Goal: Task Accomplishment & Management: Use online tool/utility

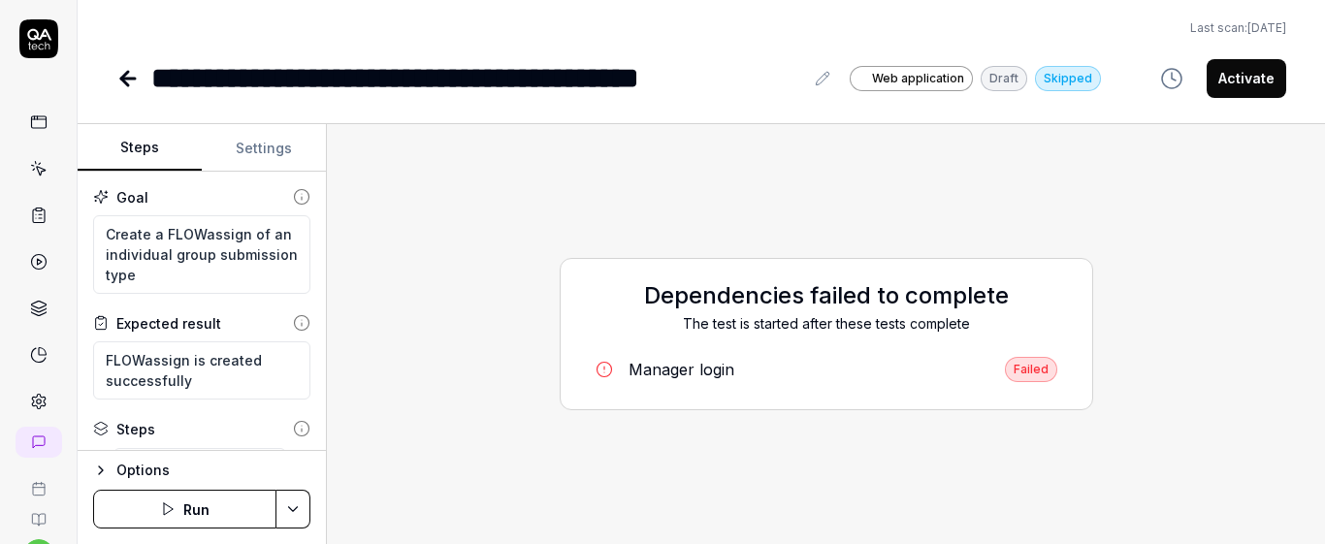
scroll to position [81, 0]
type textarea "*"
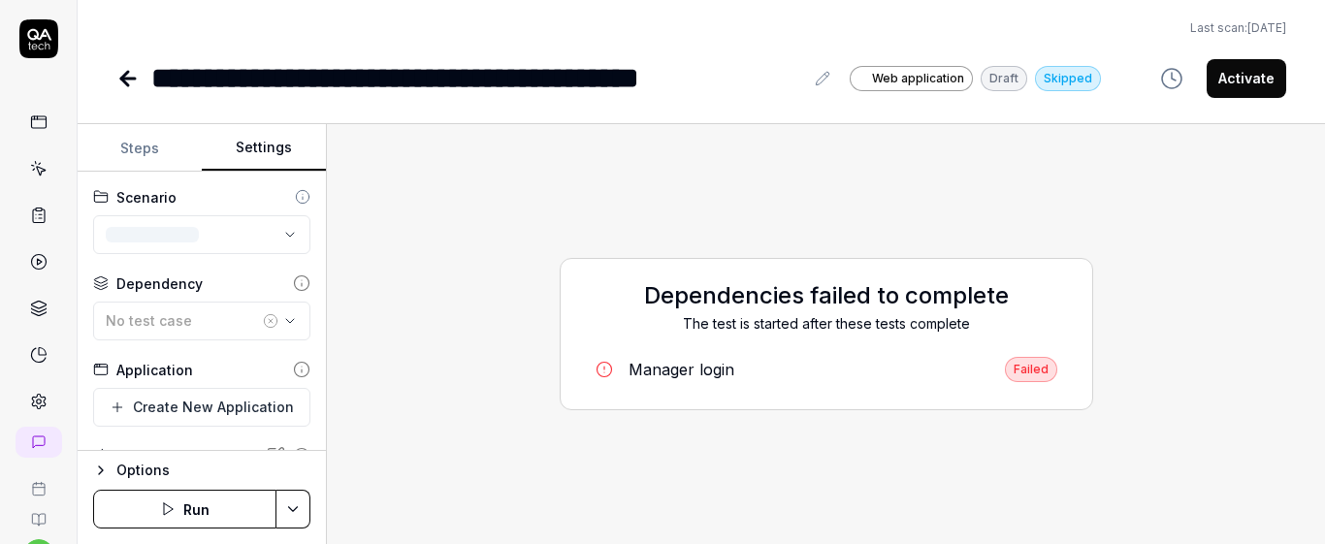
click at [220, 157] on button "Settings" at bounding box center [264, 148] width 124 height 47
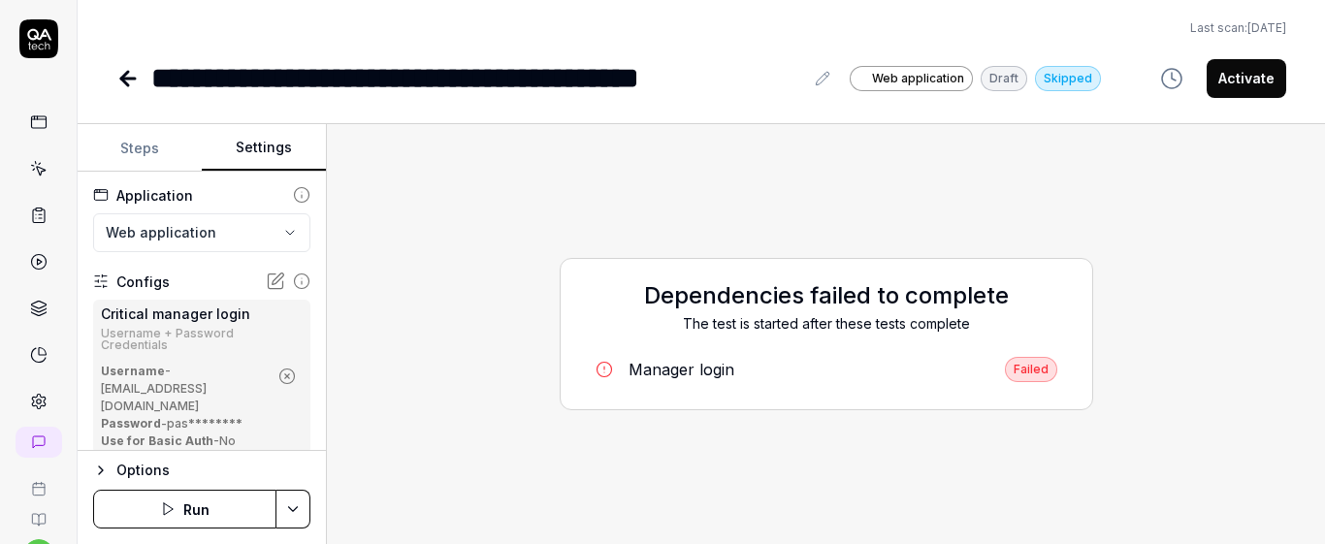
scroll to position [177, 0]
click at [42, 176] on link at bounding box center [38, 168] width 35 height 35
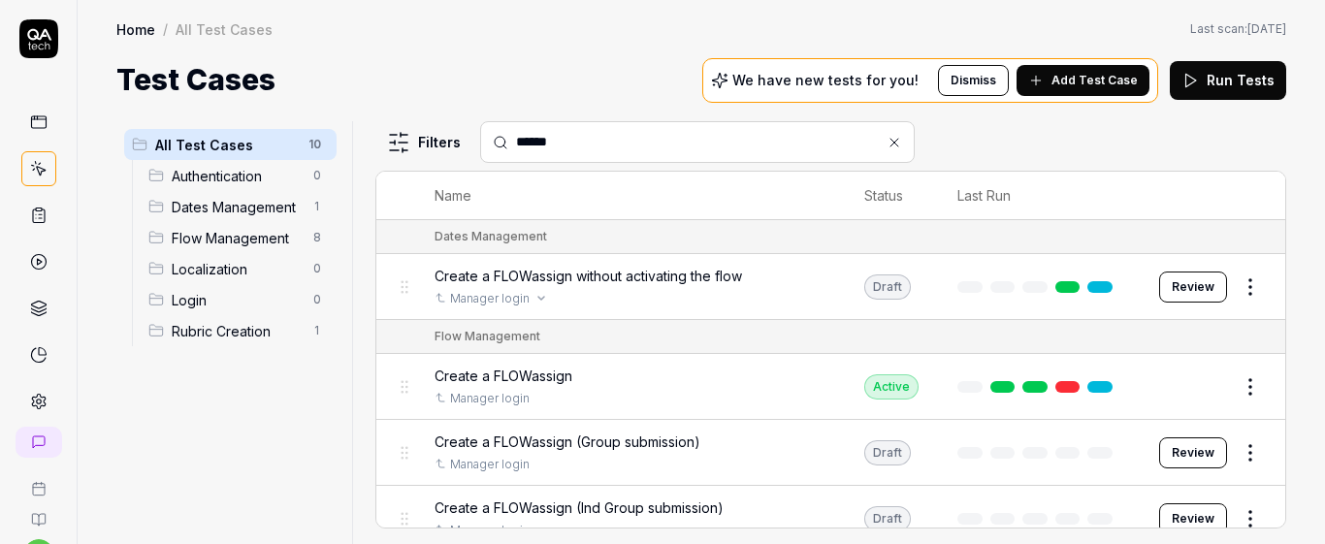
type input "******"
click at [758, 290] on div "Manager login" at bounding box center [630, 298] width 391 height 17
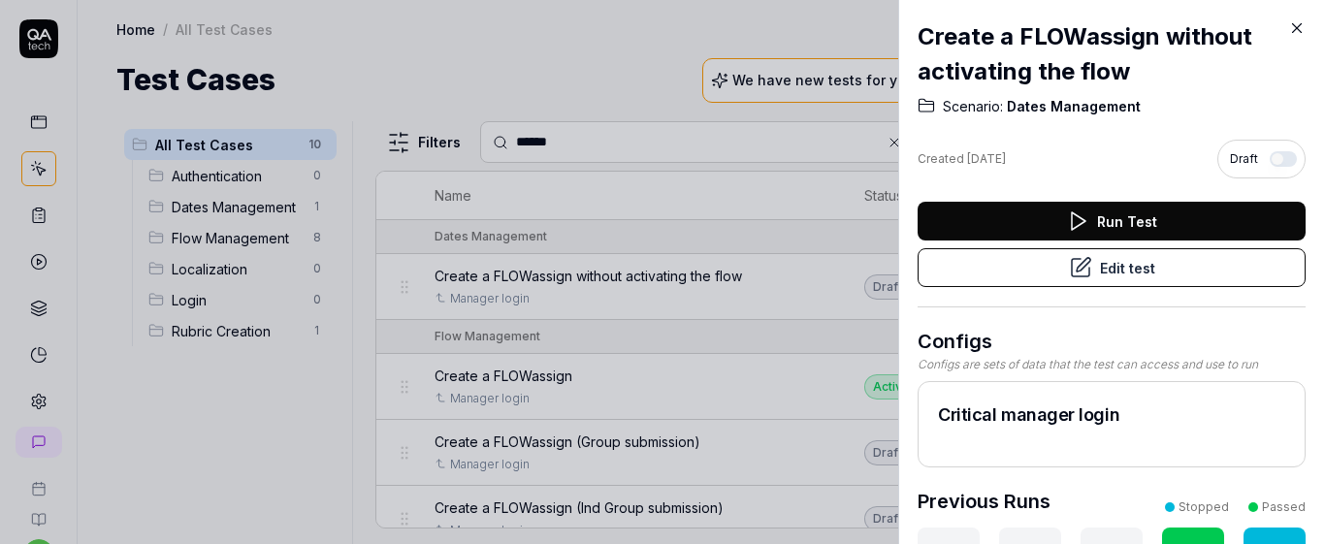
click at [1013, 255] on button "Edit test" at bounding box center [1112, 267] width 388 height 39
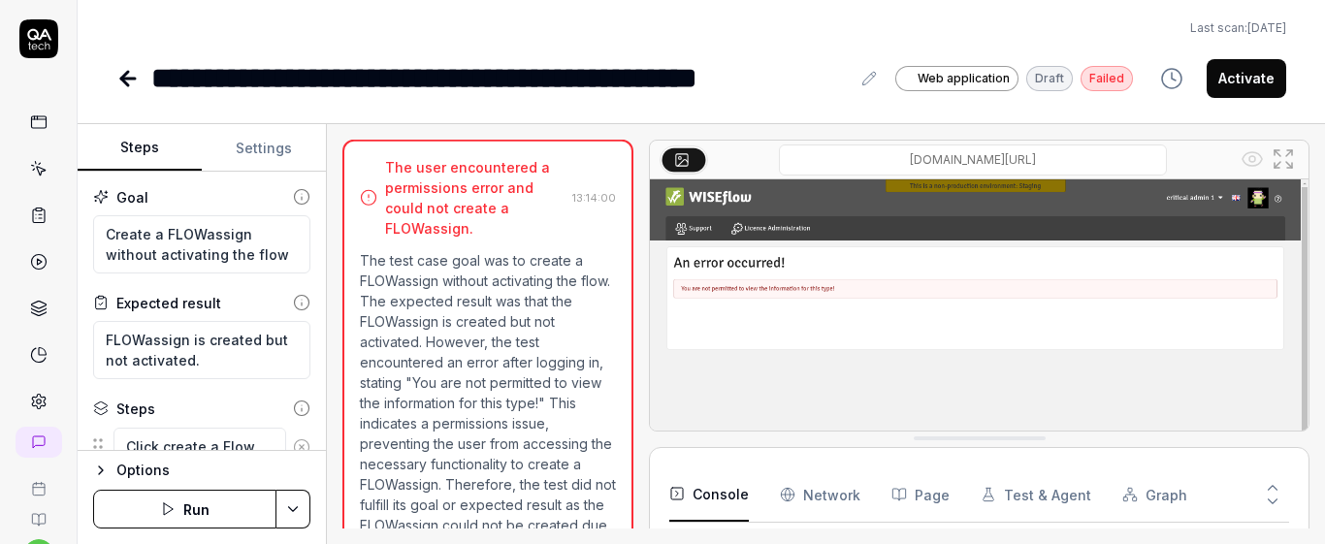
scroll to position [709, 0]
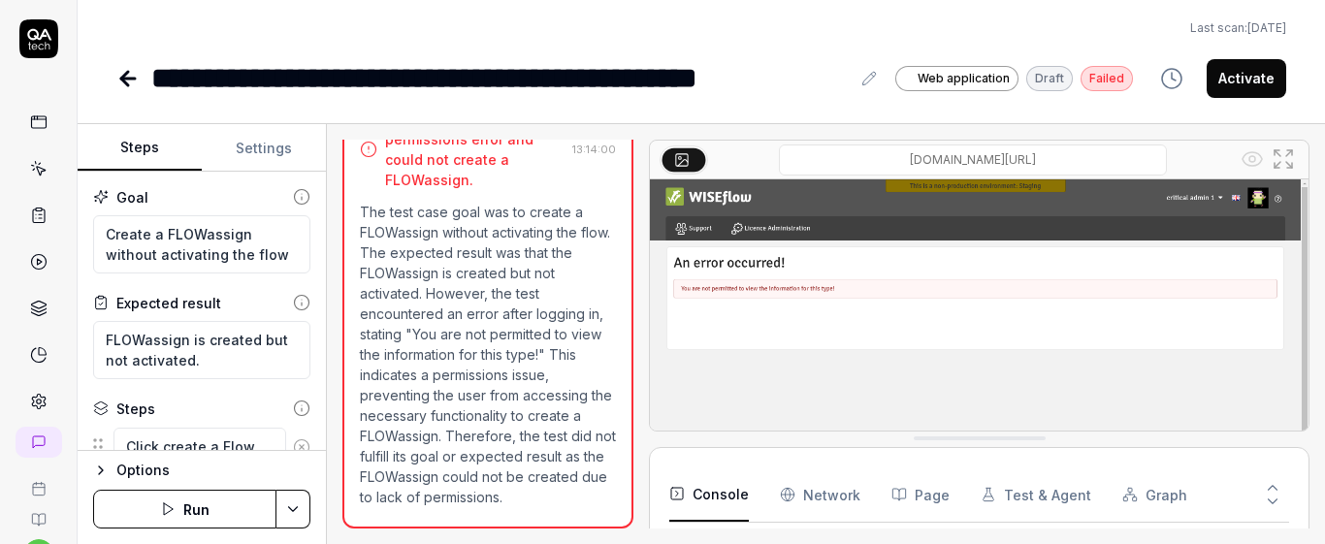
click at [255, 145] on button "Settings" at bounding box center [264, 148] width 124 height 47
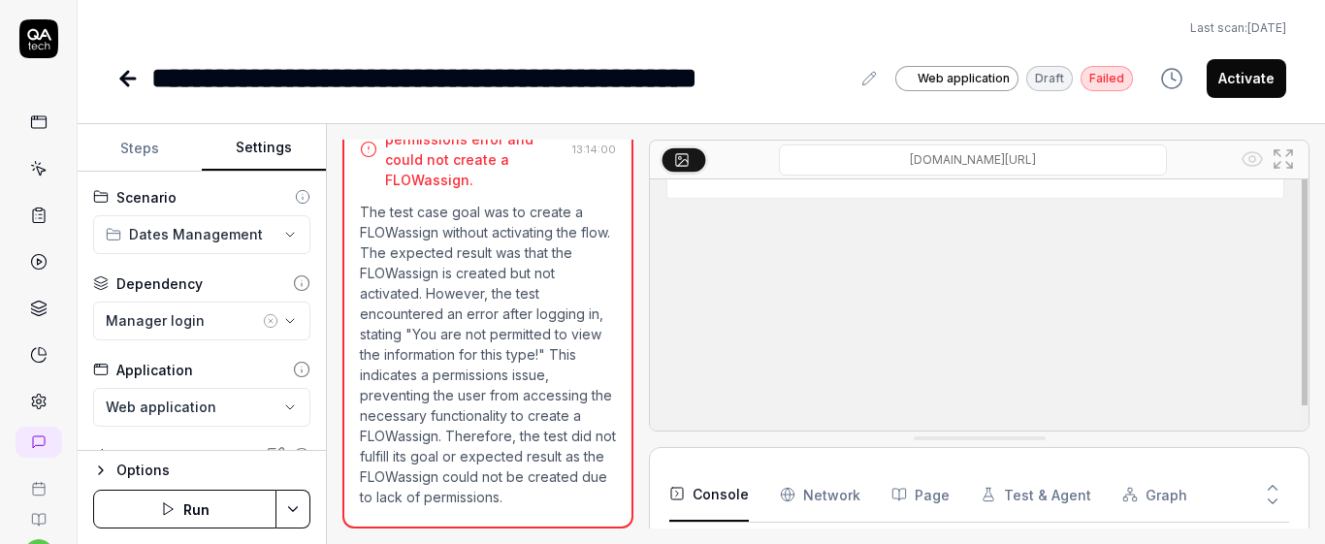
scroll to position [709, 0]
click at [231, 510] on button "Run" at bounding box center [184, 509] width 183 height 39
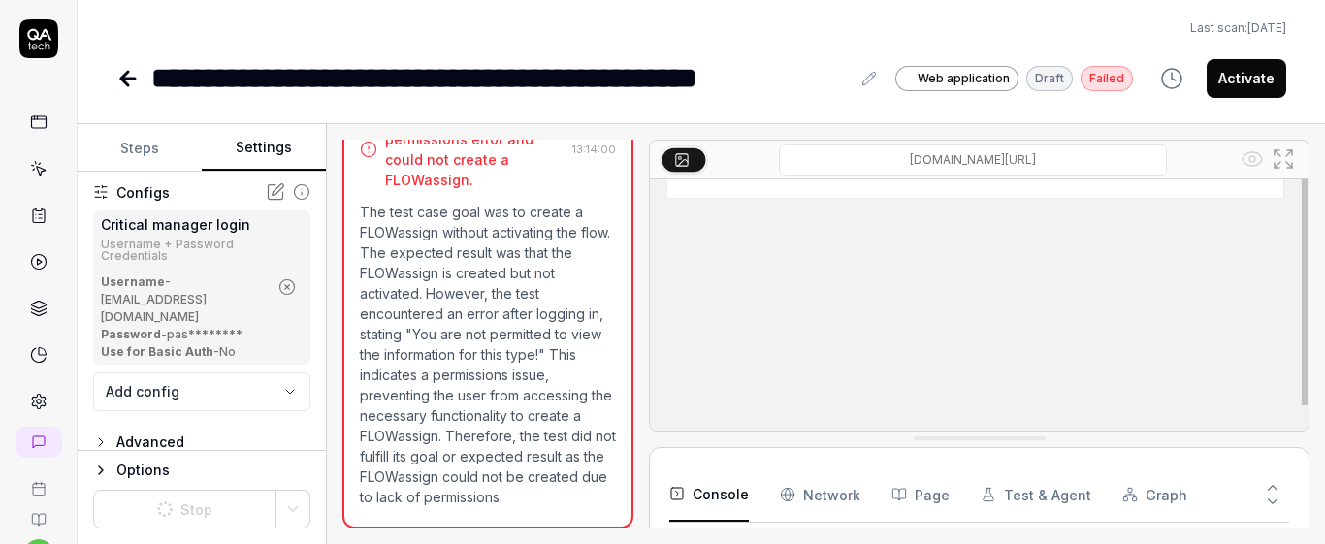
scroll to position [265, 0]
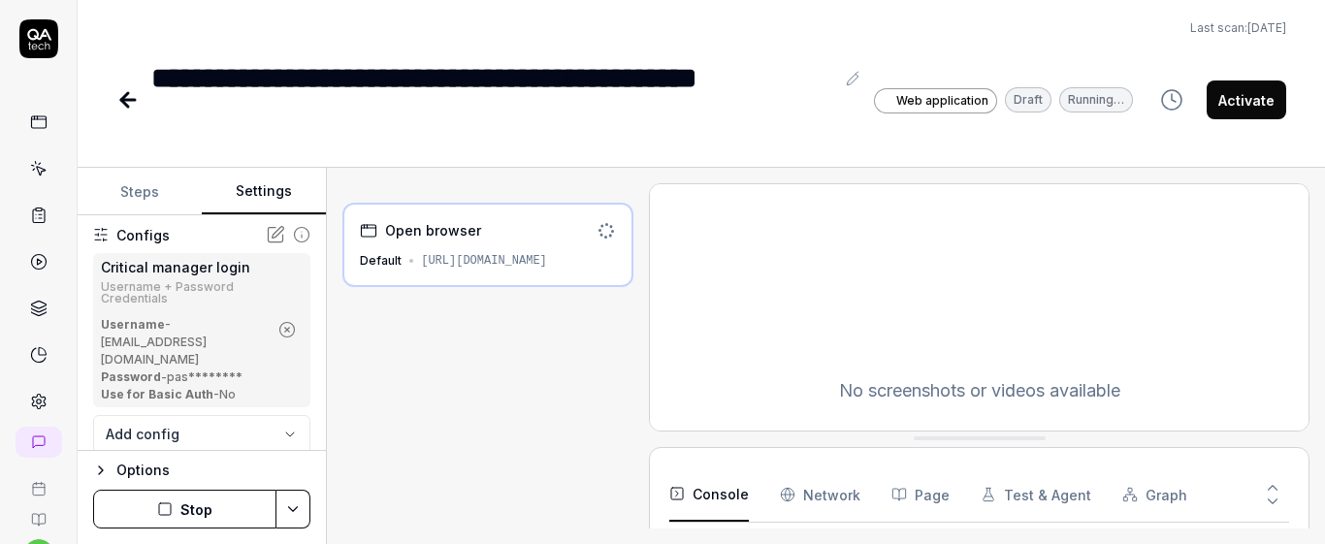
click at [145, 198] on button "Steps" at bounding box center [140, 192] width 124 height 47
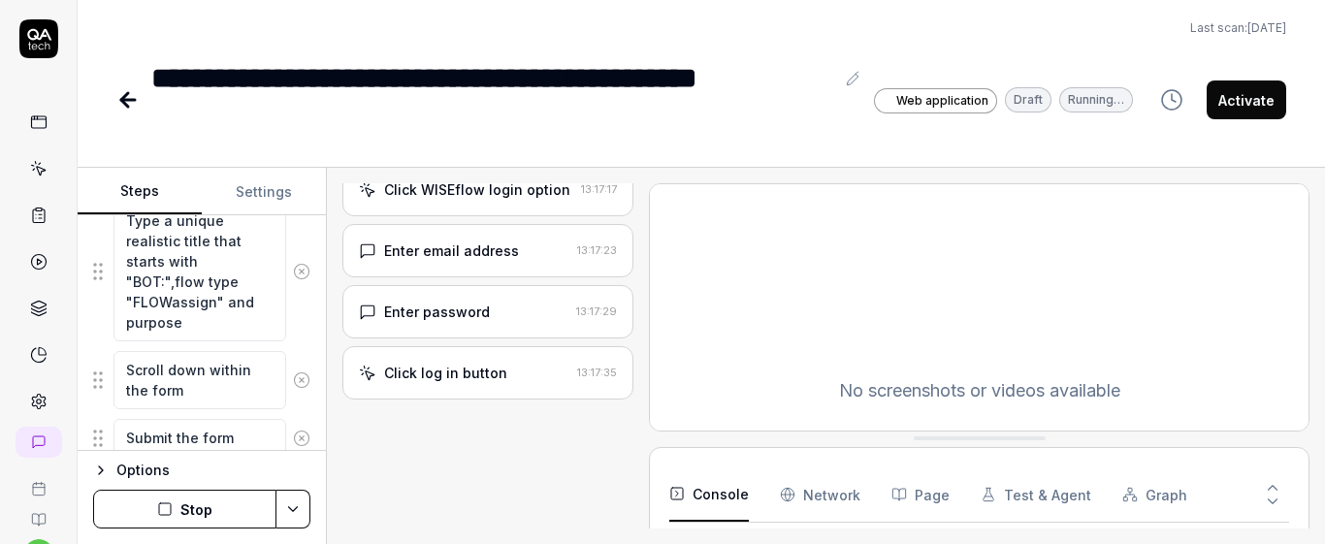
scroll to position [432, 0]
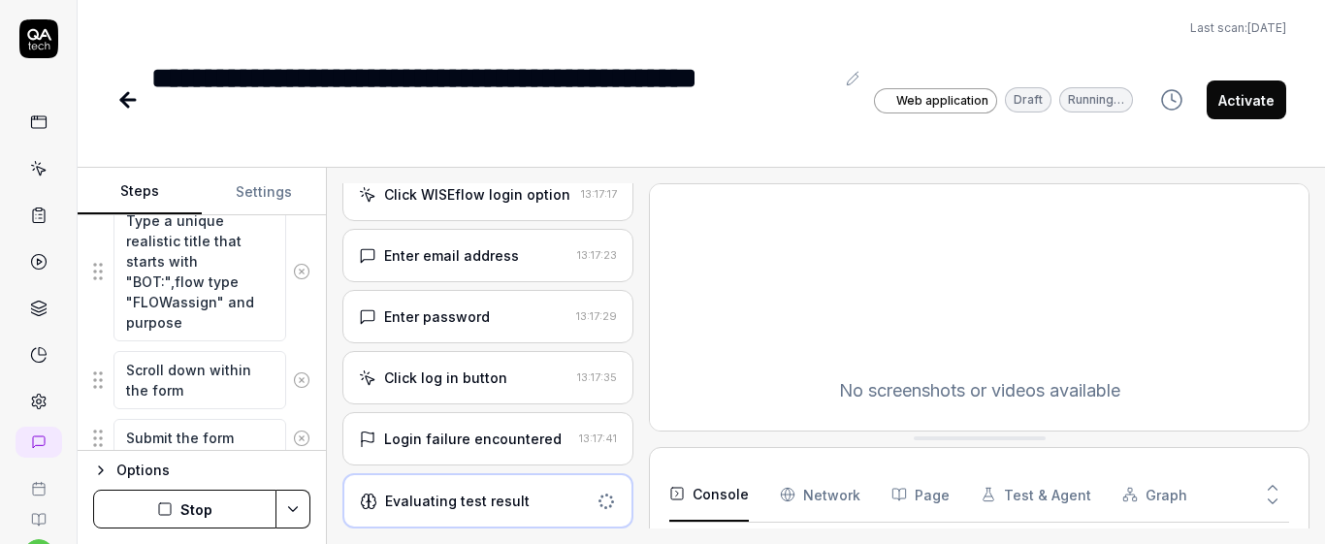
click at [417, 442] on div "Login failure encountered" at bounding box center [473, 439] width 178 height 20
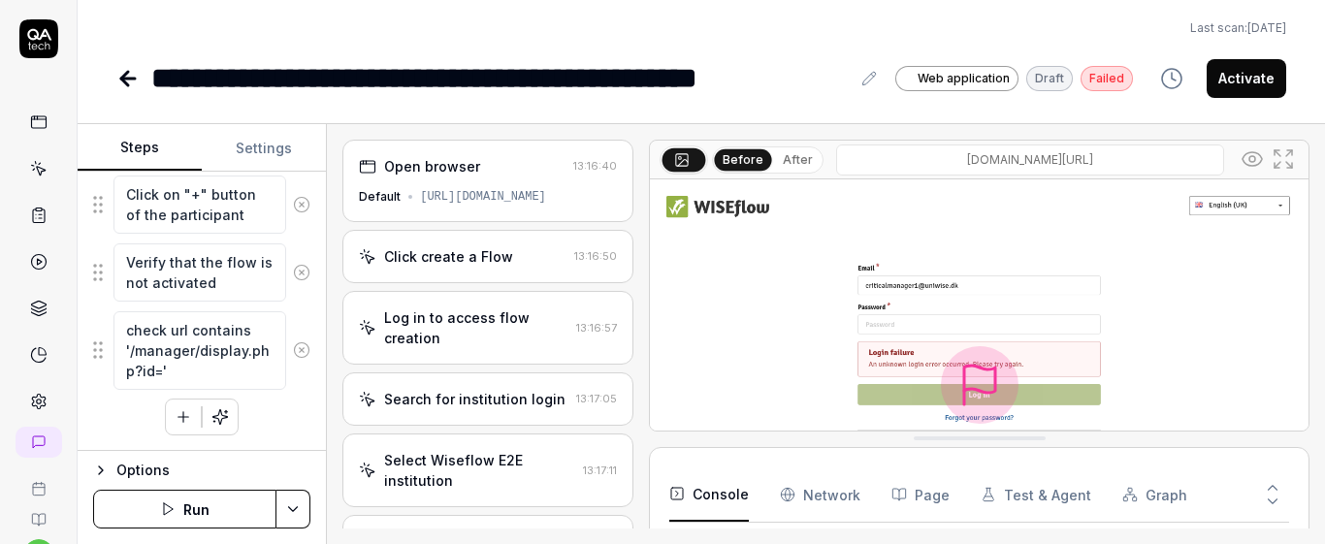
scroll to position [0, 0]
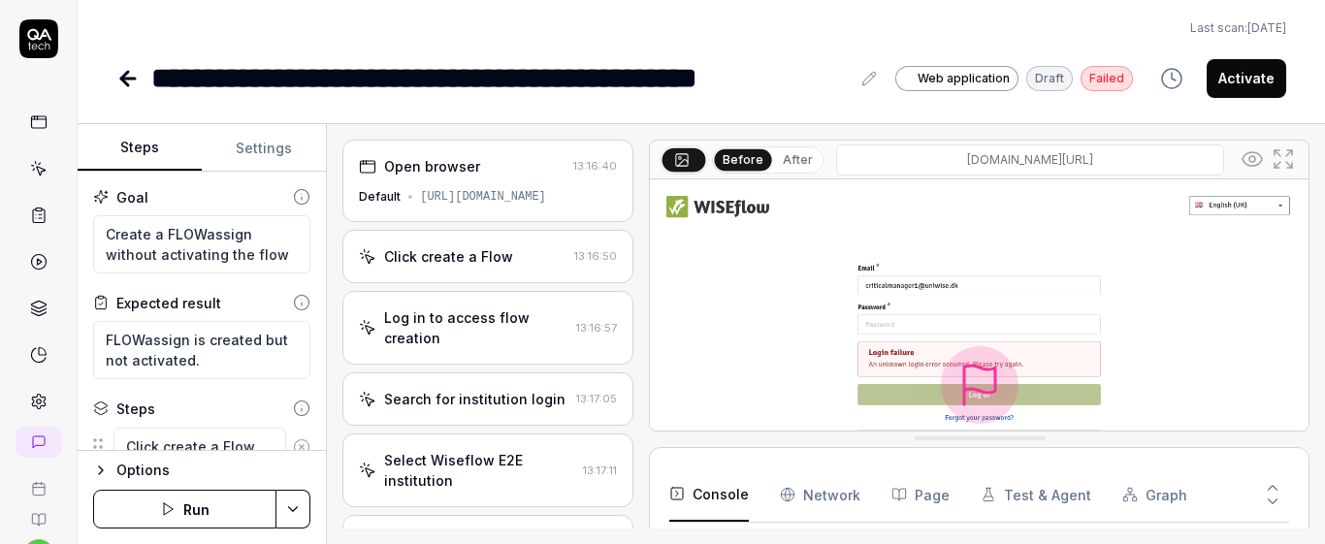
type textarea "*"
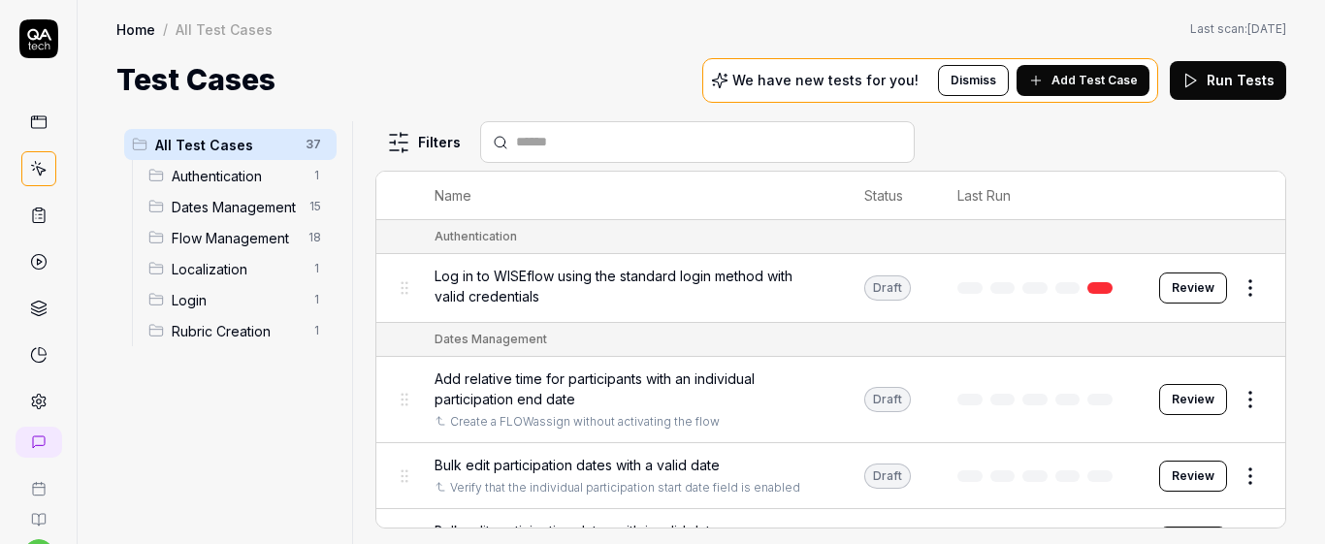
scroll to position [81, 0]
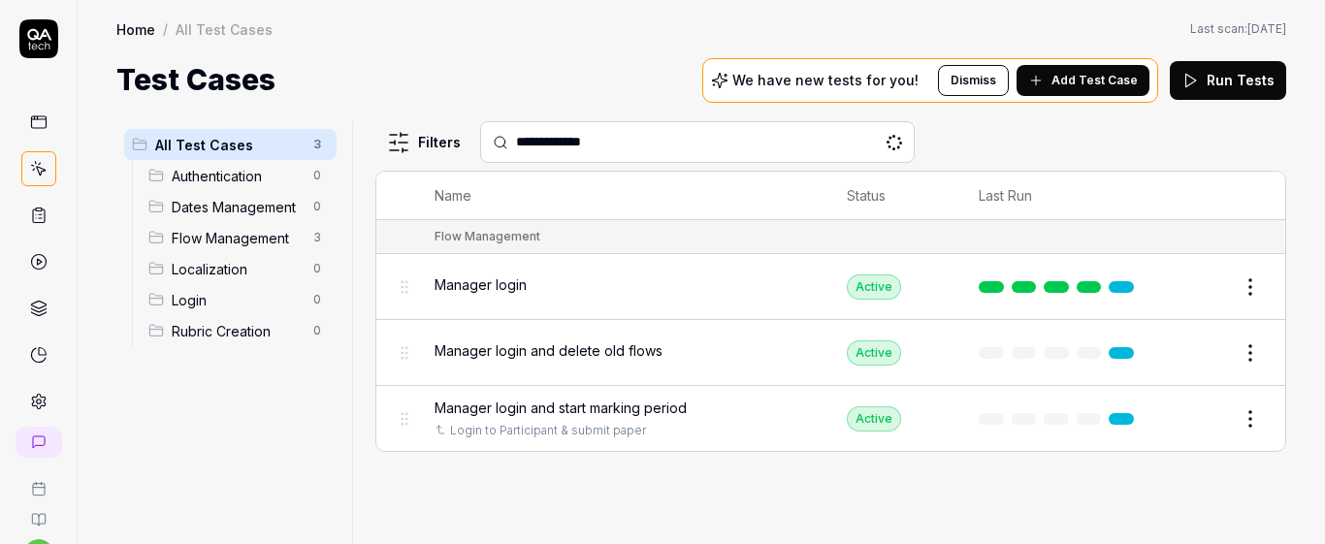
type input "**********"
click at [556, 319] on td "Manager login" at bounding box center [621, 287] width 412 height 66
click at [626, 299] on div "Manager login" at bounding box center [622, 287] width 374 height 42
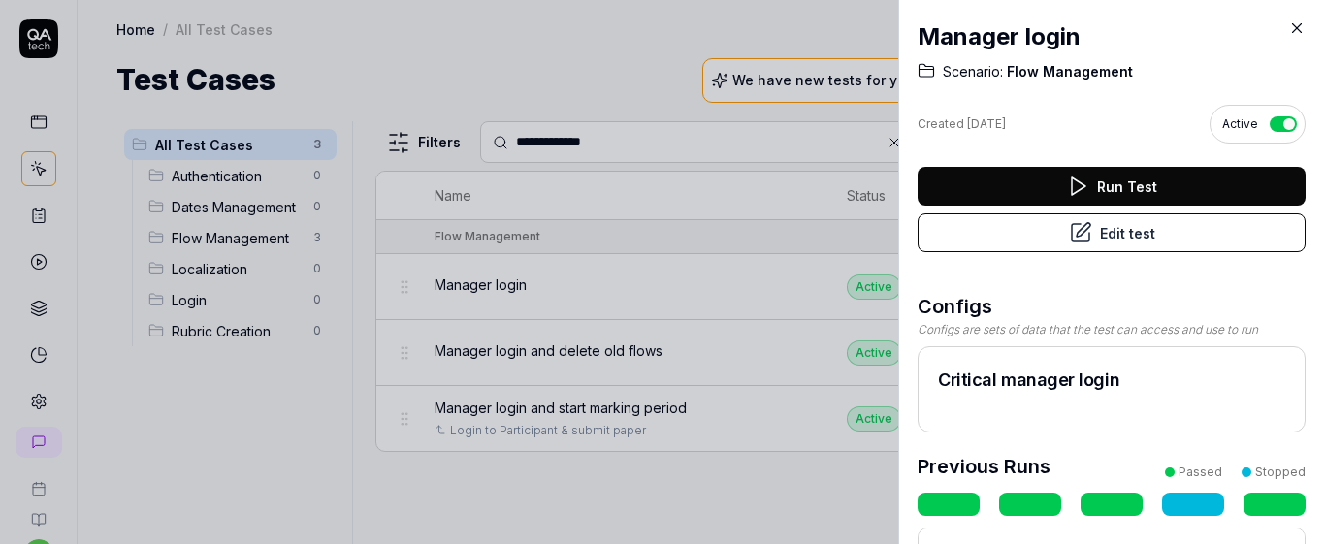
click at [953, 237] on button "Edit test" at bounding box center [1112, 232] width 388 height 39
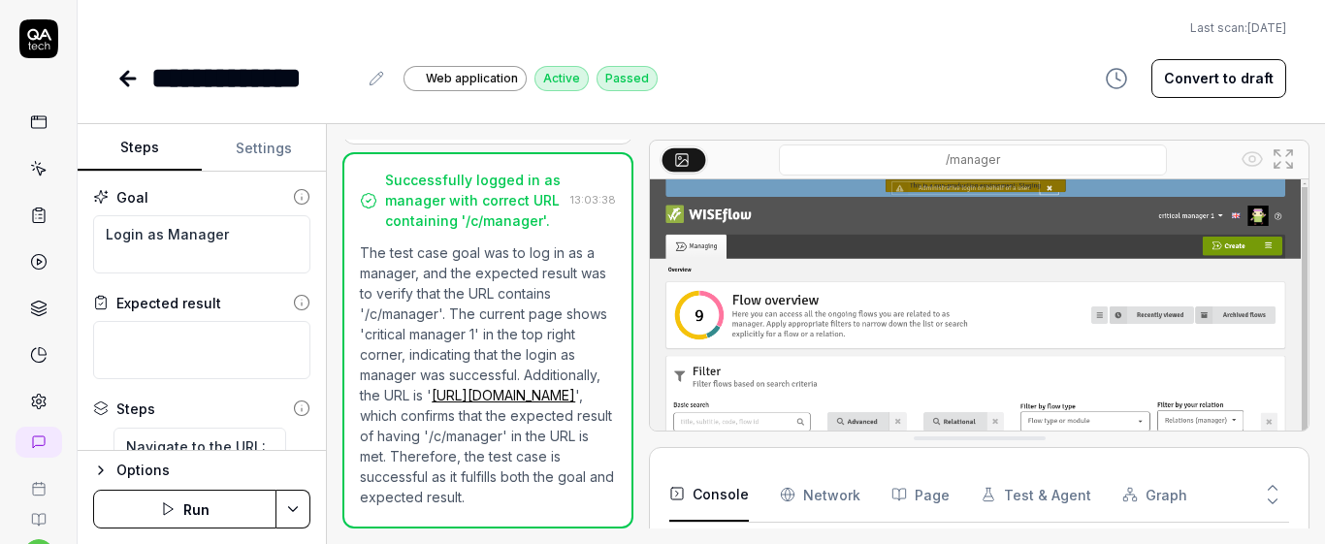
scroll to position [1579, 0]
click at [35, 161] on icon at bounding box center [38, 168] width 17 height 17
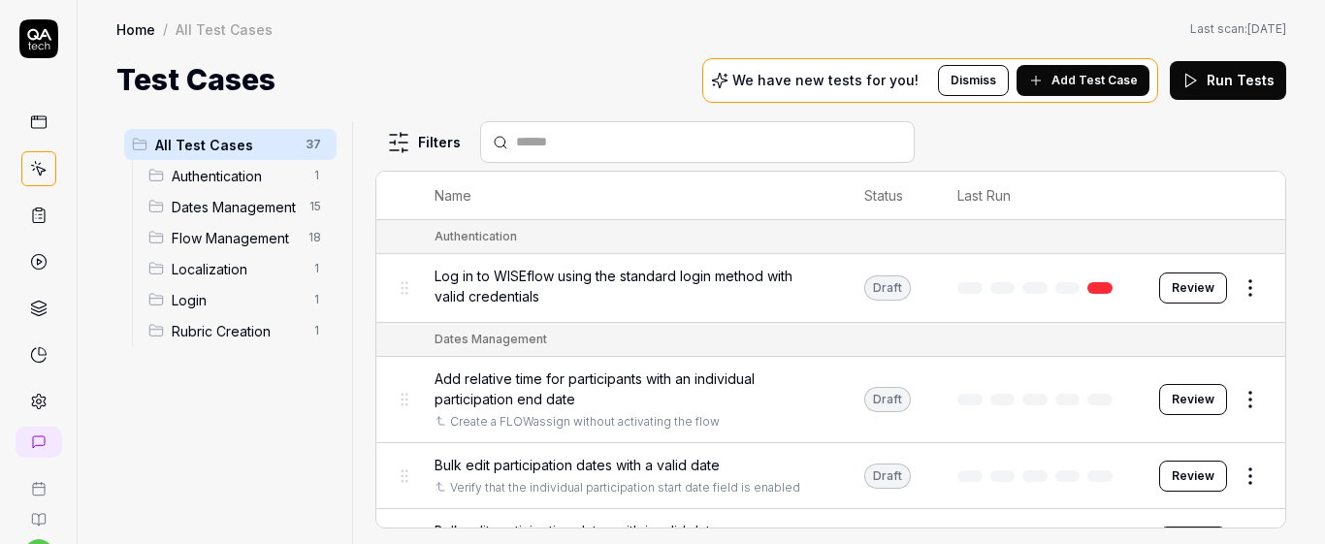
click at [231, 203] on span "Dates Management" at bounding box center [235, 207] width 126 height 20
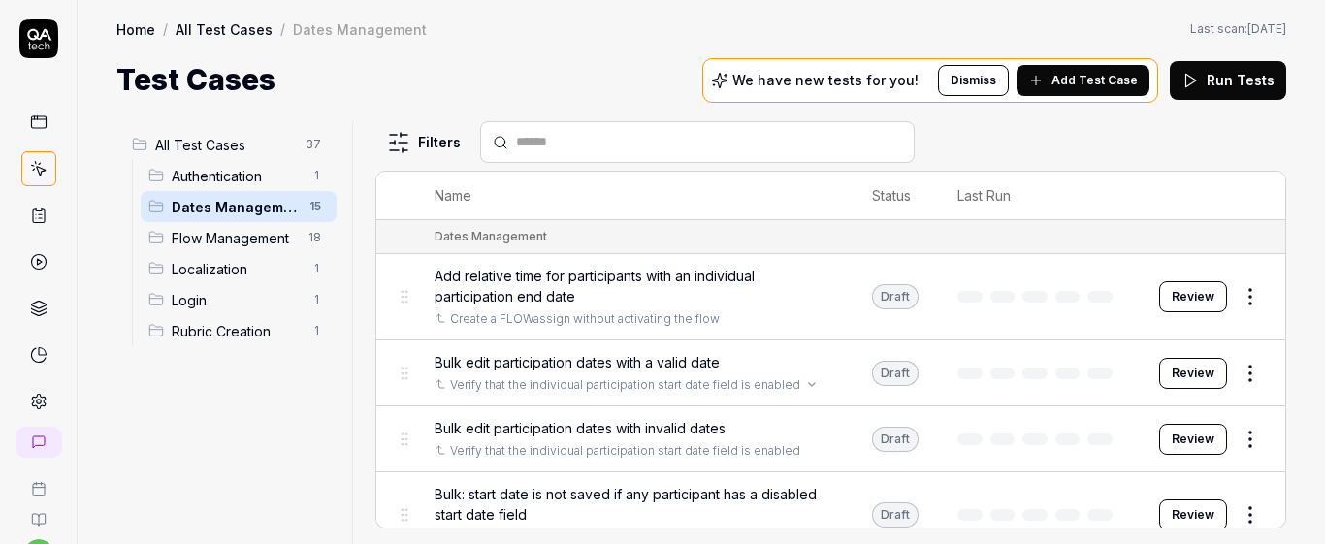
click at [824, 384] on td "Bulk edit participation dates with a valid date Verify that the individual part…" at bounding box center [634, 374] width 438 height 66
click at [790, 354] on div "Bulk edit participation dates with a valid date" at bounding box center [634, 362] width 399 height 20
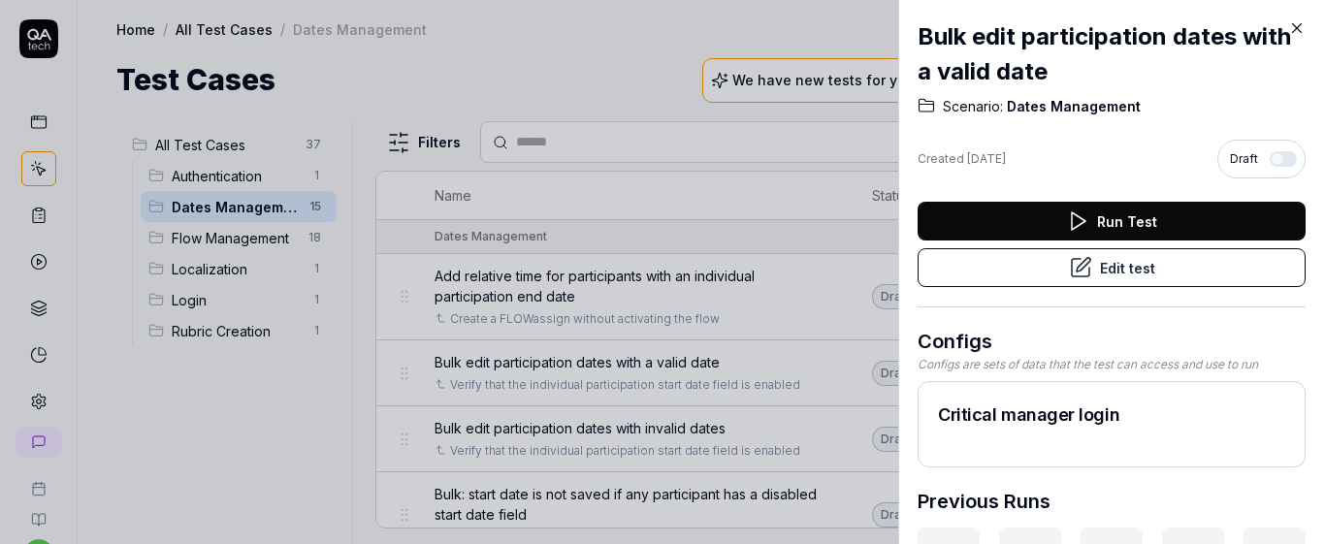
click at [968, 266] on button "Edit test" at bounding box center [1112, 267] width 388 height 39
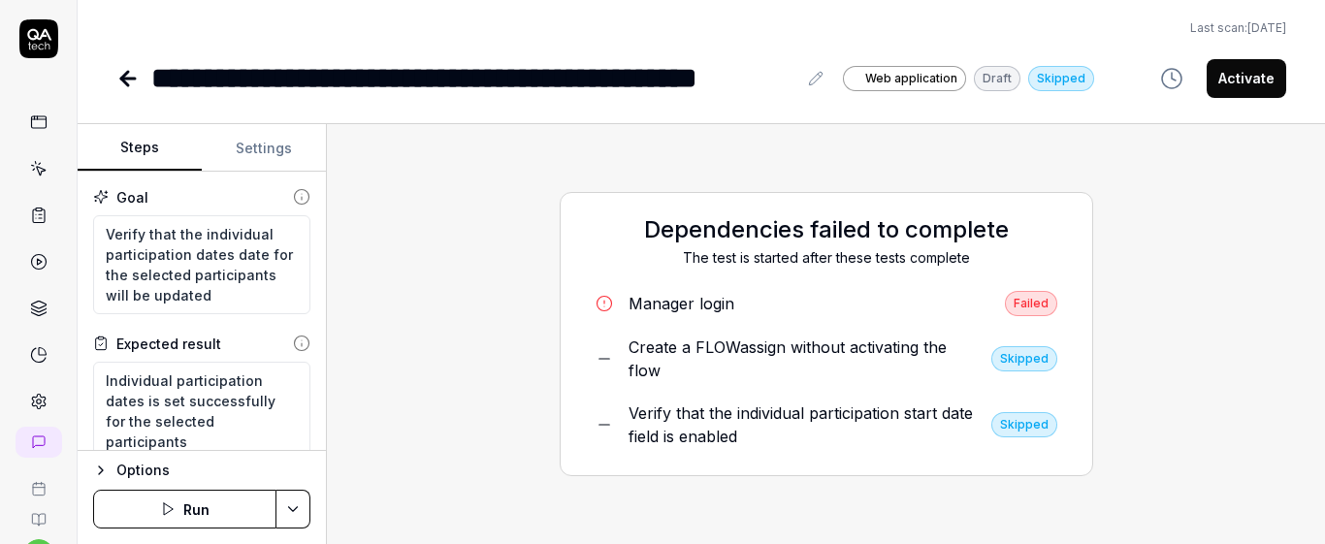
click at [199, 511] on button "Run" at bounding box center [184, 509] width 183 height 39
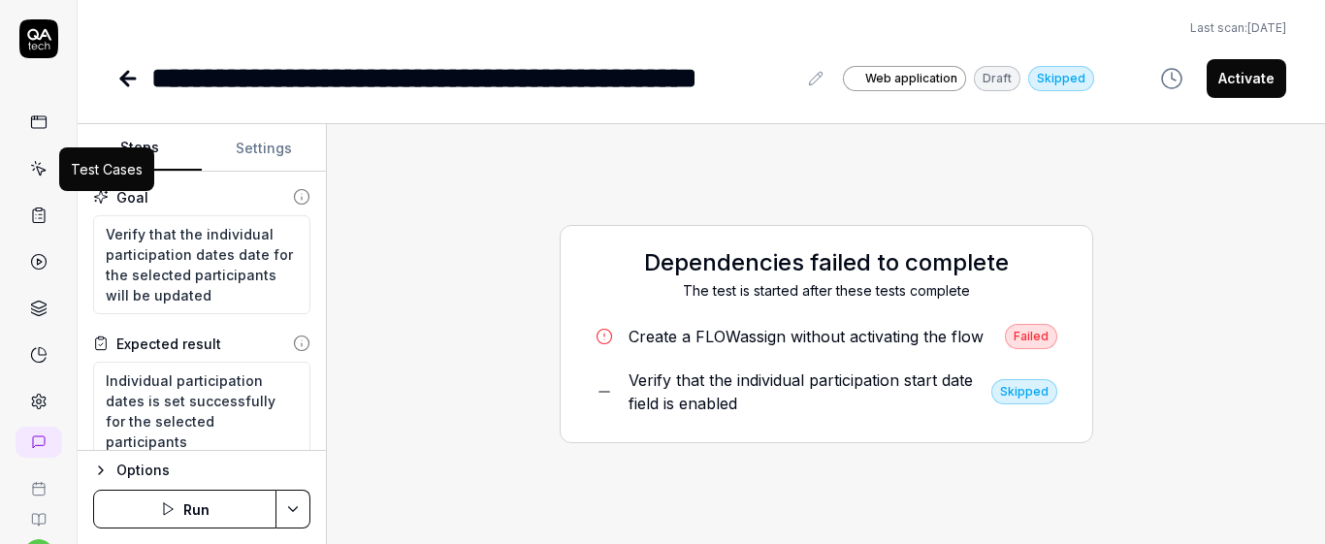
click at [37, 171] on icon at bounding box center [40, 171] width 9 height 9
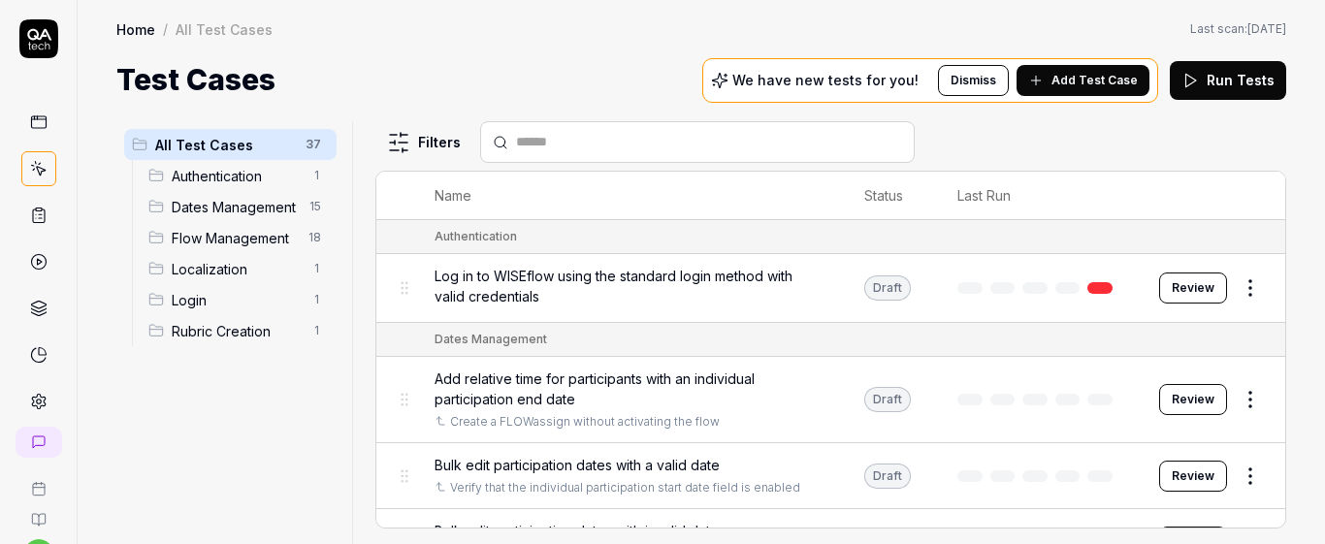
click at [274, 200] on span "Dates Management" at bounding box center [235, 207] width 126 height 20
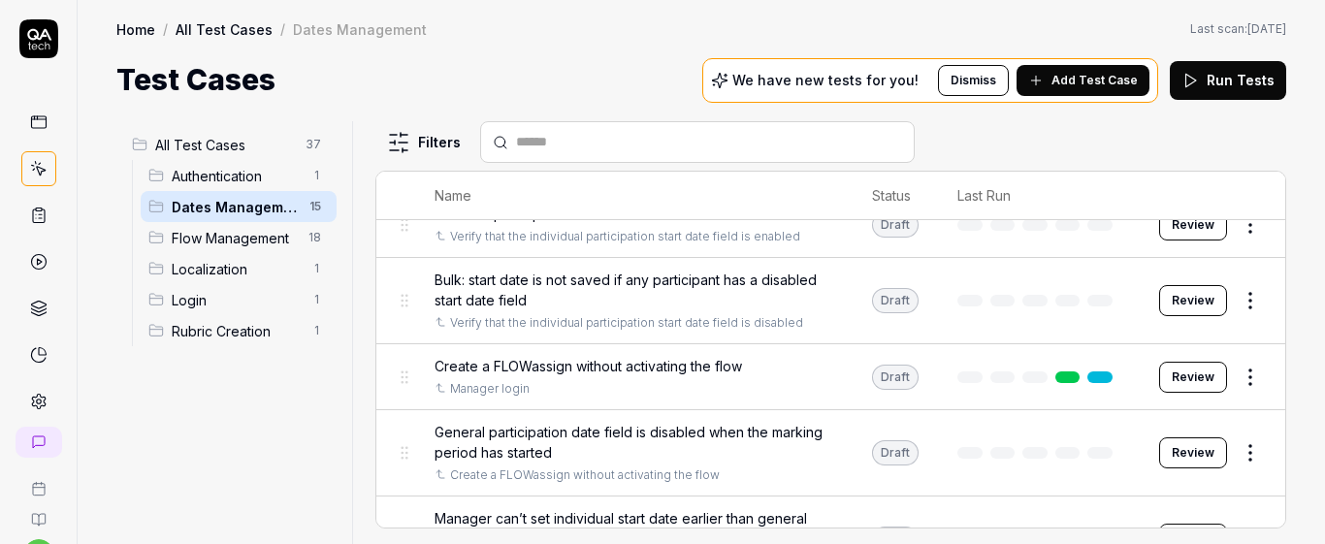
scroll to position [230, 0]
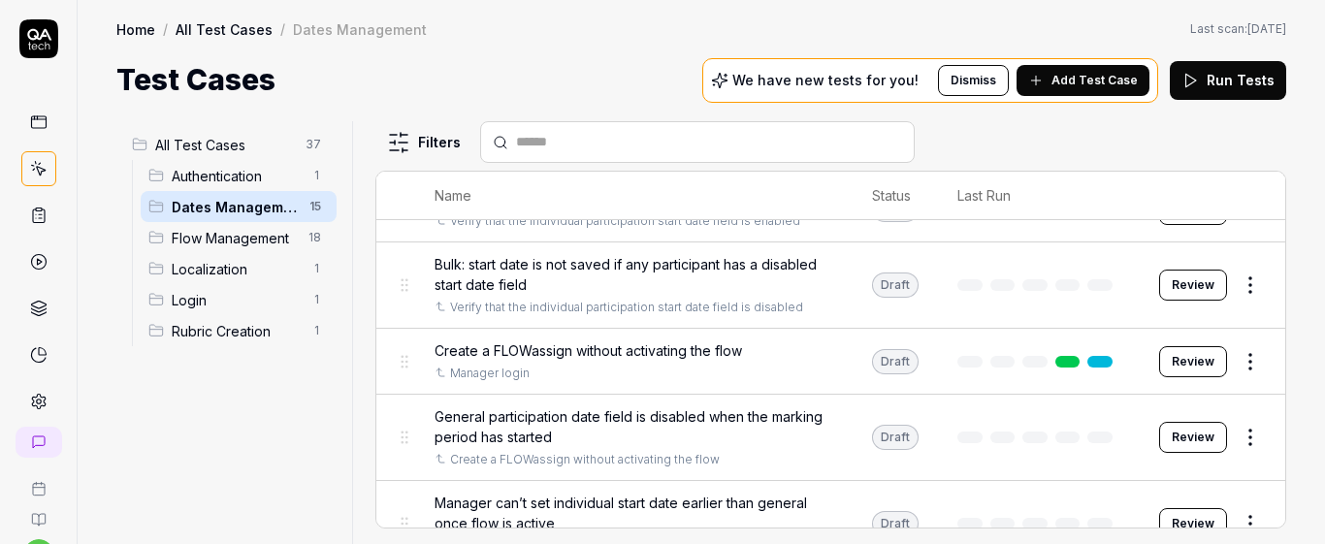
click at [791, 442] on span "General participation date field is disabled when the marking period has started" at bounding box center [634, 427] width 399 height 41
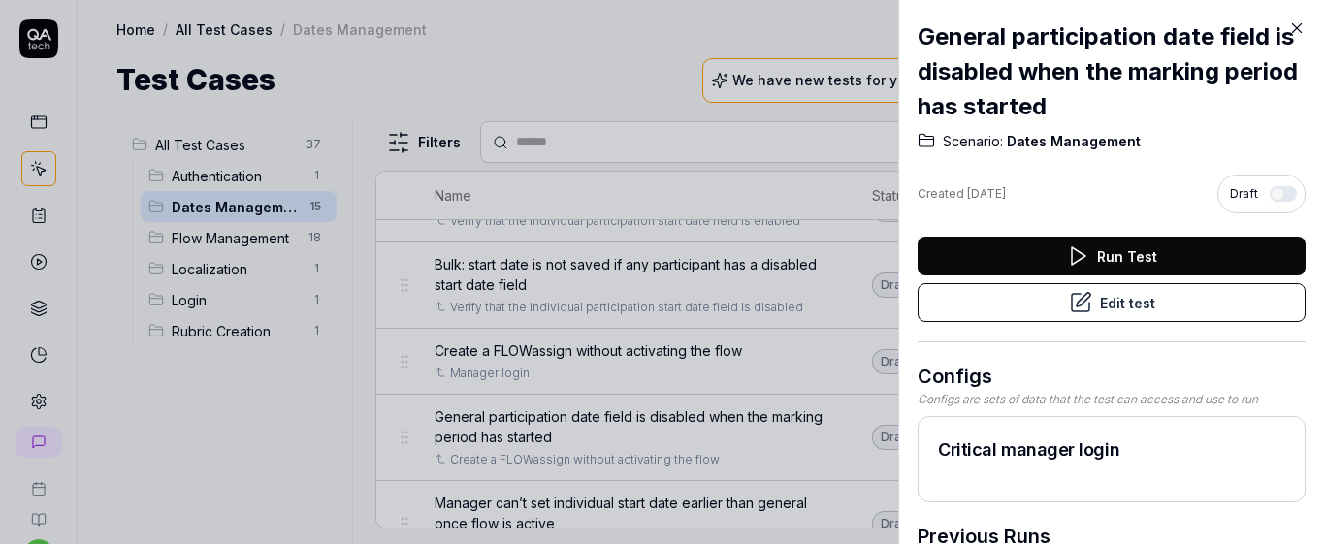
scroll to position [90, 0]
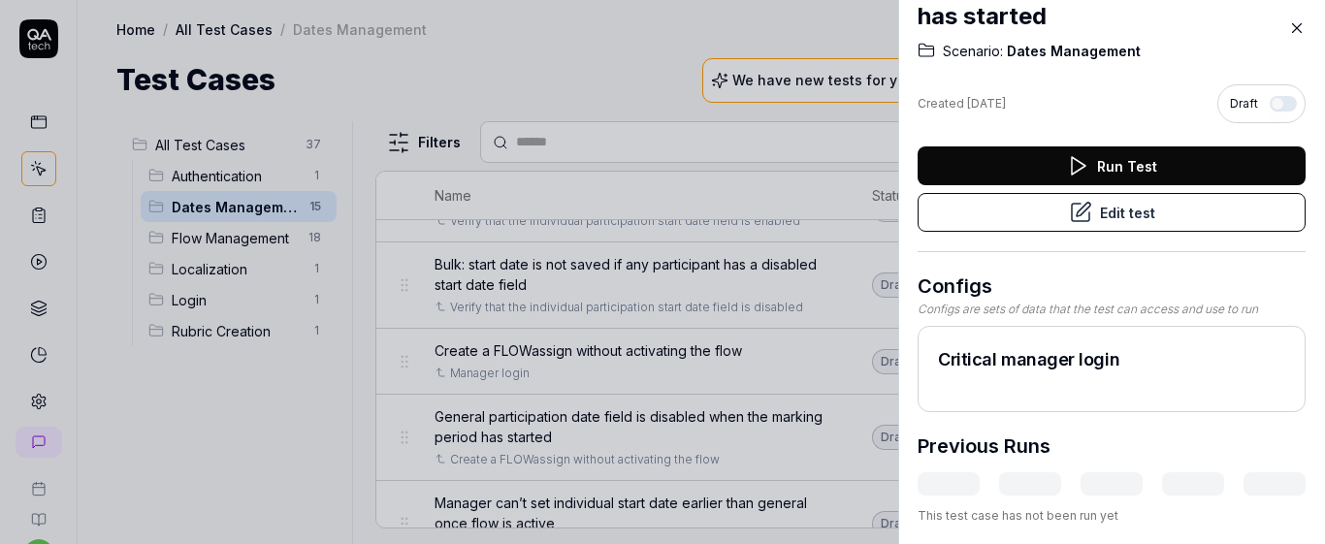
click at [945, 223] on button "Edit test" at bounding box center [1112, 212] width 388 height 39
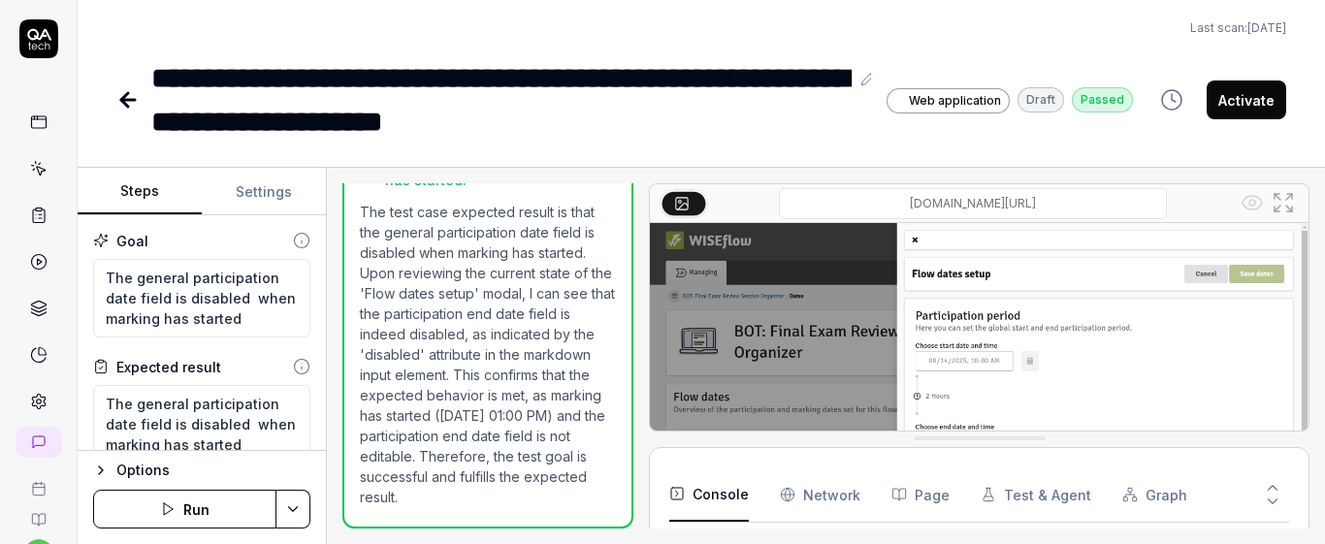
scroll to position [388, 0]
click at [30, 170] on icon at bounding box center [38, 168] width 17 height 17
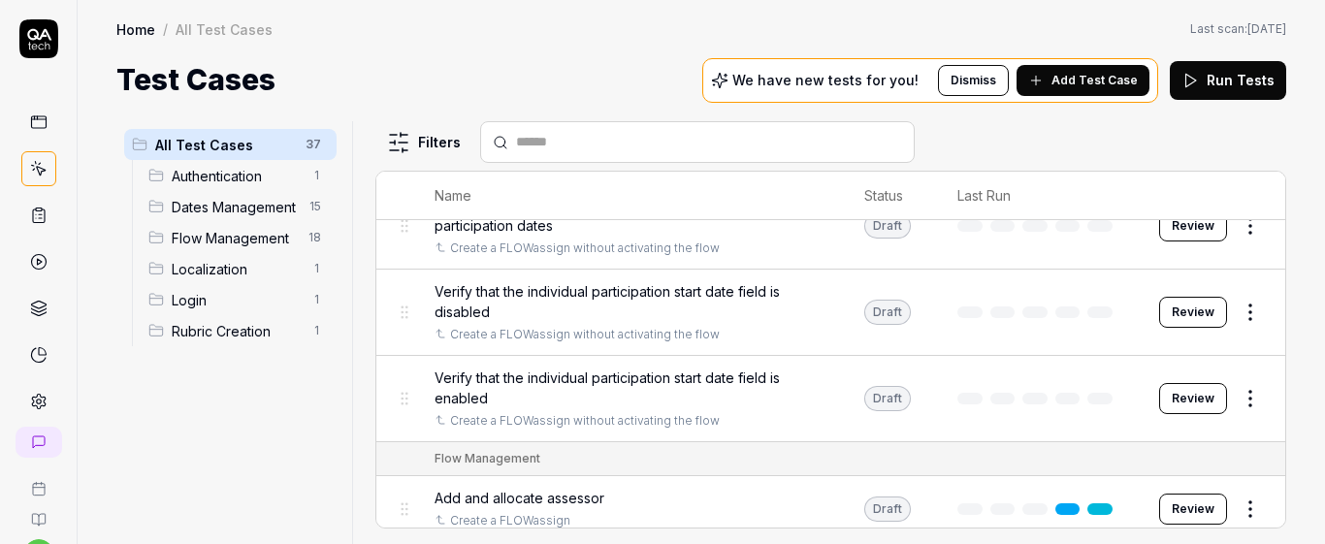
scroll to position [1217, 0]
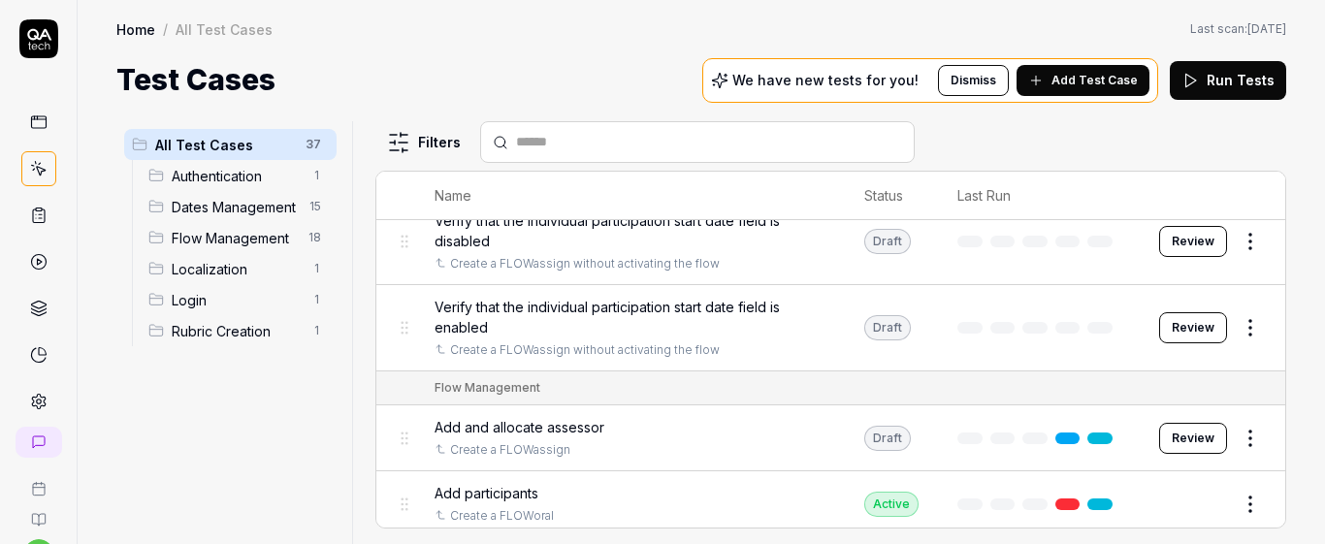
click at [649, 330] on span "Verify that the individual participation start date field is enabled" at bounding box center [630, 317] width 391 height 41
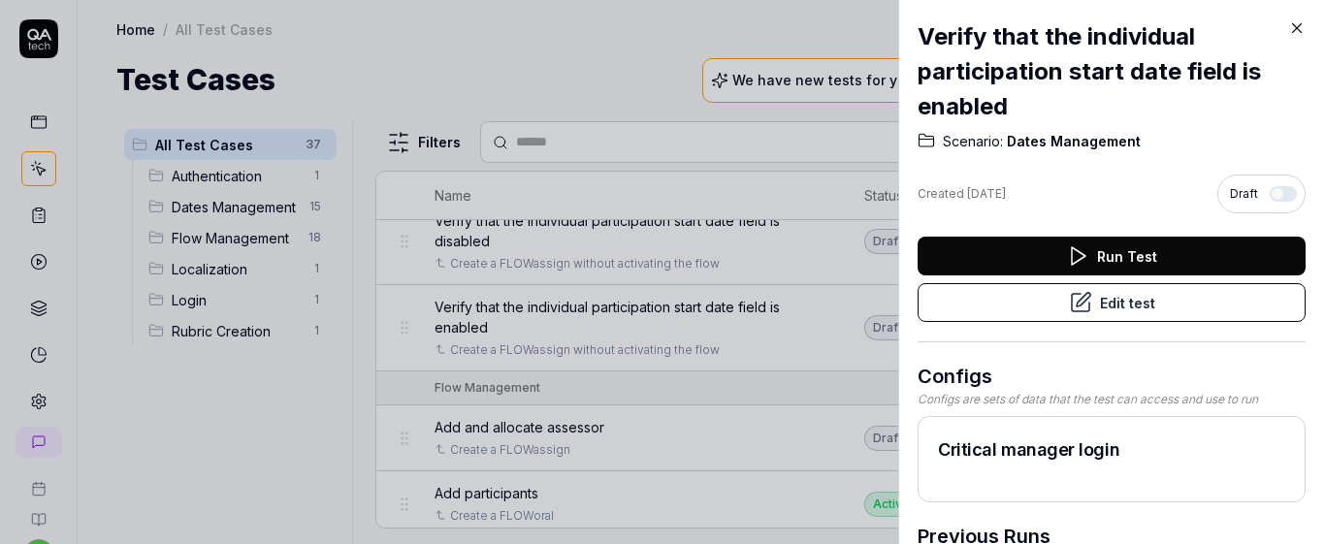
click at [989, 296] on button "Edit test" at bounding box center [1112, 302] width 388 height 39
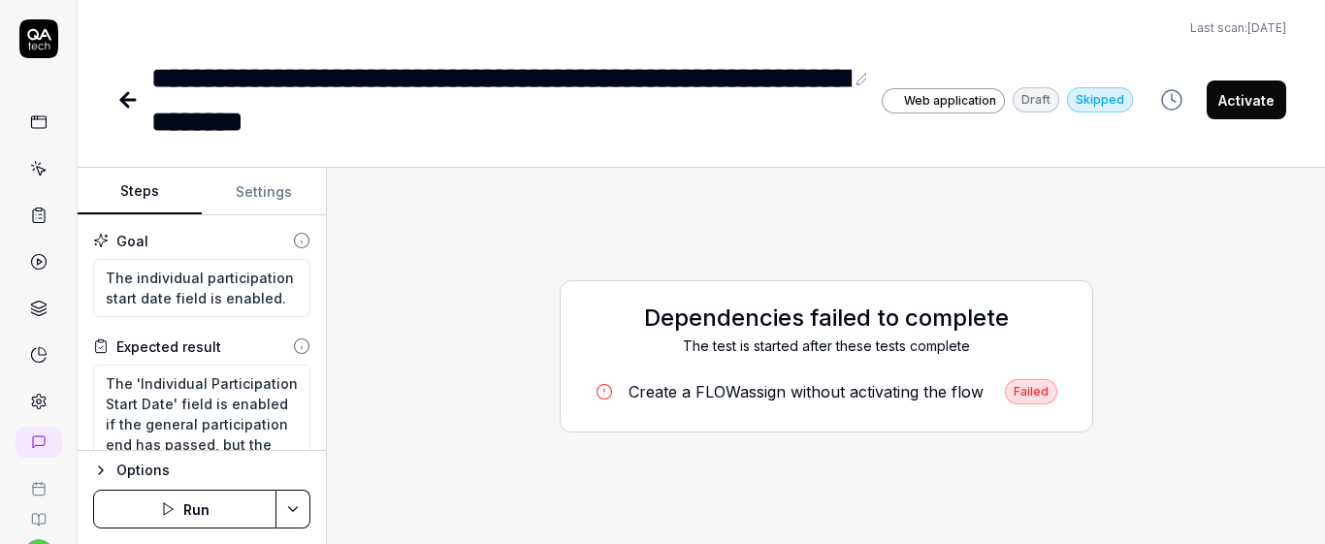
click at [217, 513] on button "Run" at bounding box center [184, 509] width 183 height 39
click at [510, 318] on div "Dependencies failed to complete The test is started after these tests complete …" at bounding box center [825, 355] width 967 height 345
type textarea "*"
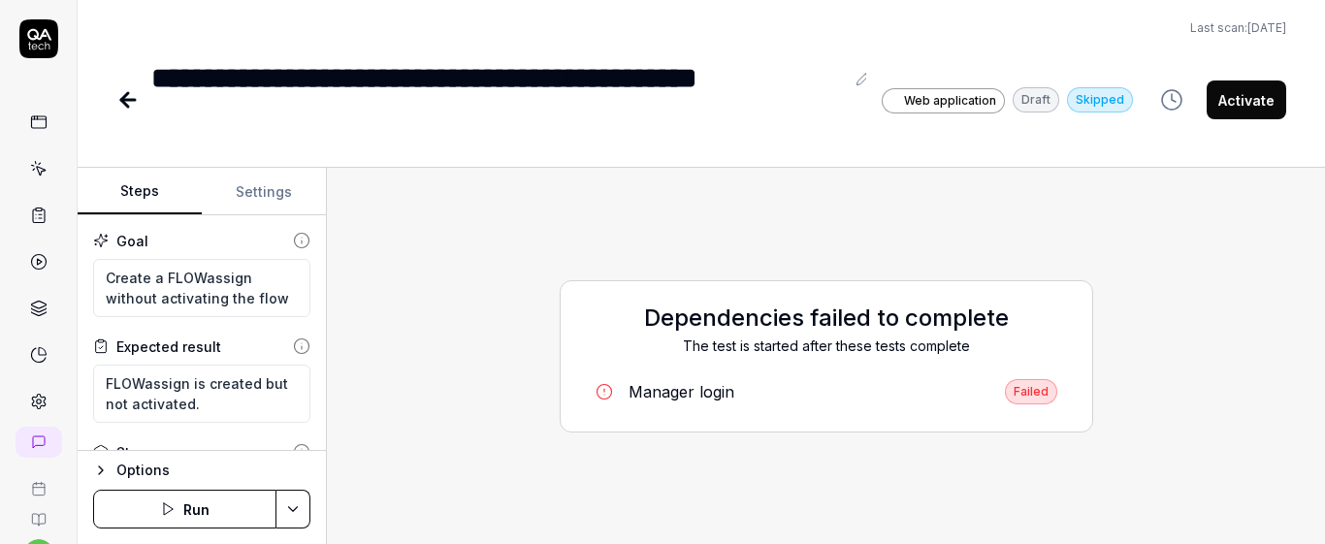
type textarea "*"
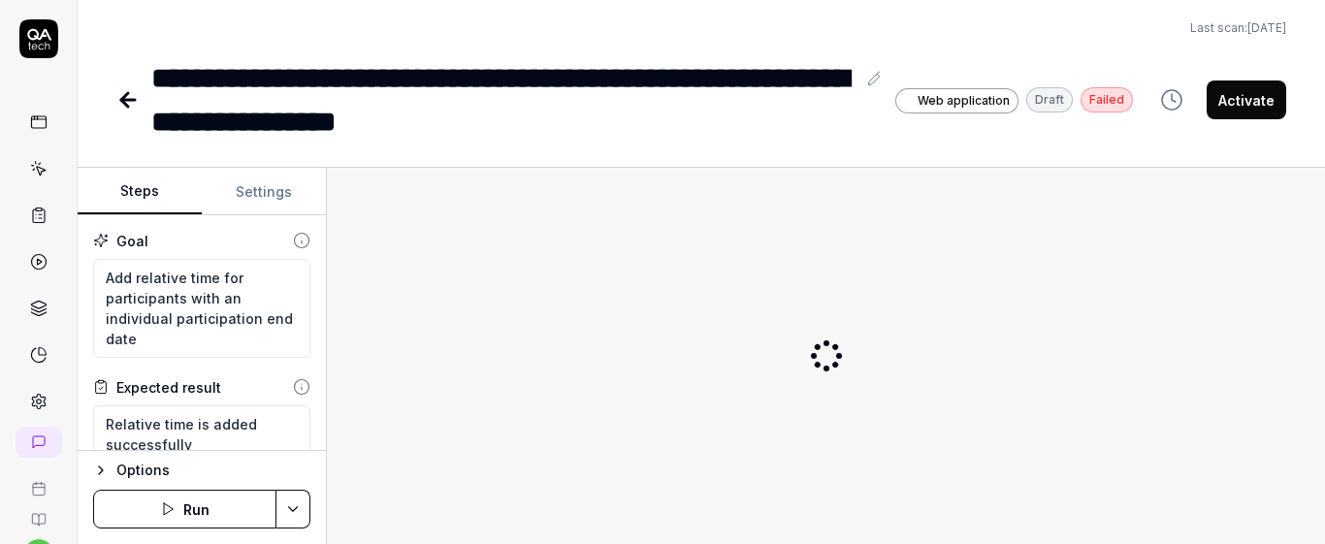
scroll to position [81, 0]
type textarea "*"
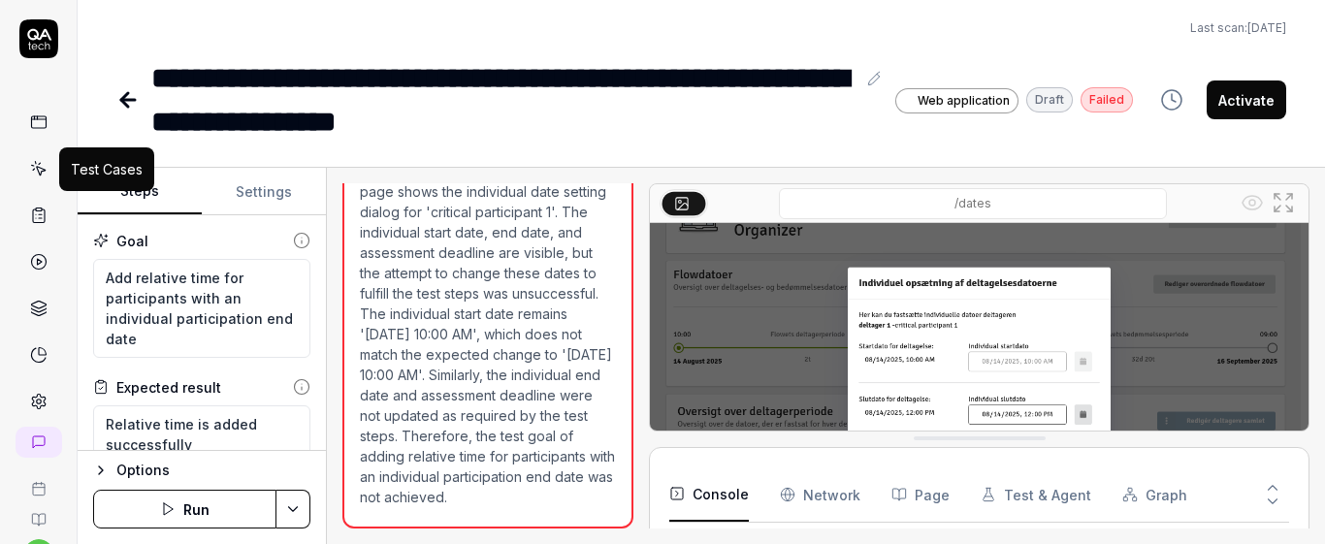
scroll to position [1547, 0]
click at [36, 173] on icon at bounding box center [40, 171] width 9 height 9
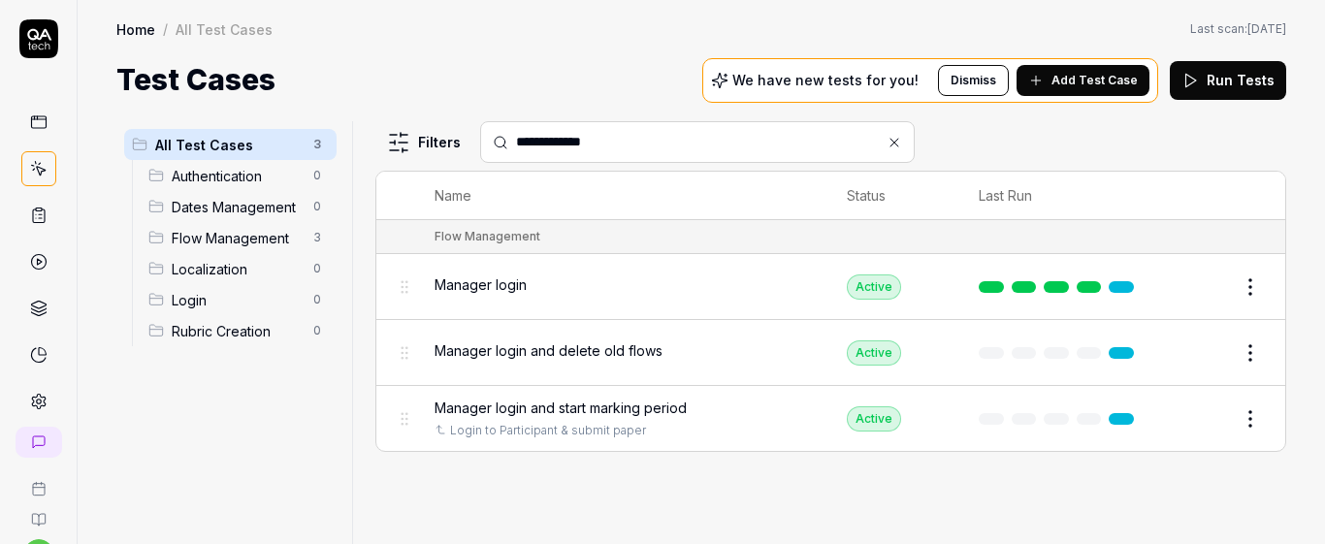
type input "**********"
click at [733, 308] on td "Manager login" at bounding box center [621, 287] width 412 height 66
click at [688, 283] on div "Manager login" at bounding box center [622, 285] width 374 height 20
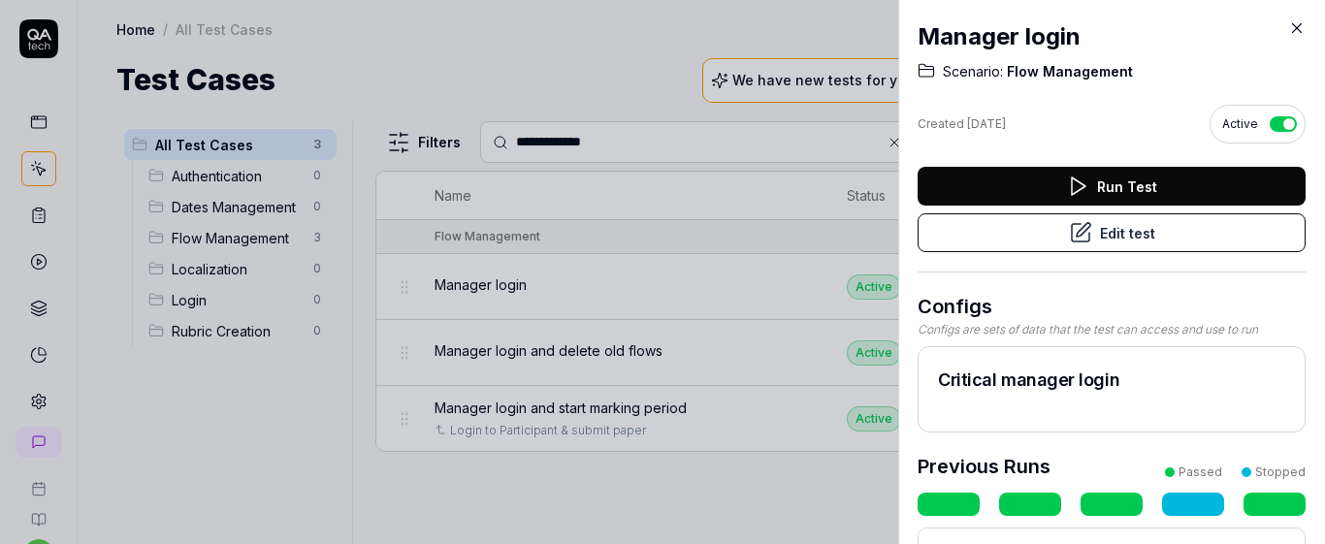
click at [1037, 229] on button "Edit test" at bounding box center [1112, 232] width 388 height 39
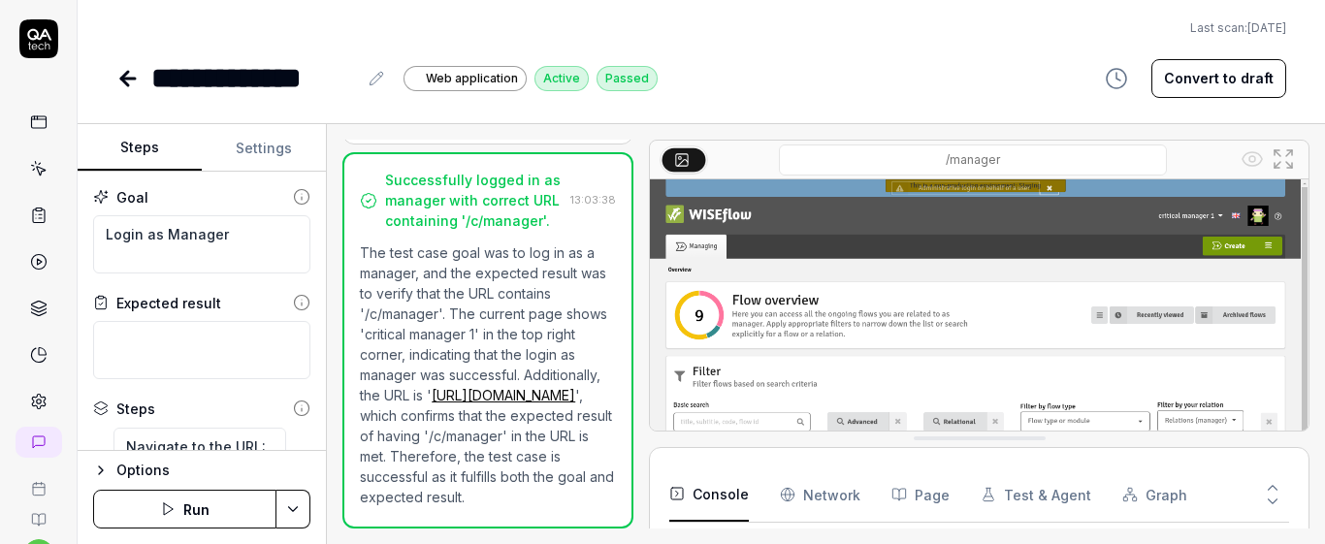
scroll to position [418, 0]
type textarea "*"
click at [277, 142] on button "Settings" at bounding box center [264, 148] width 124 height 47
